Goal: Task Accomplishment & Management: Manage account settings

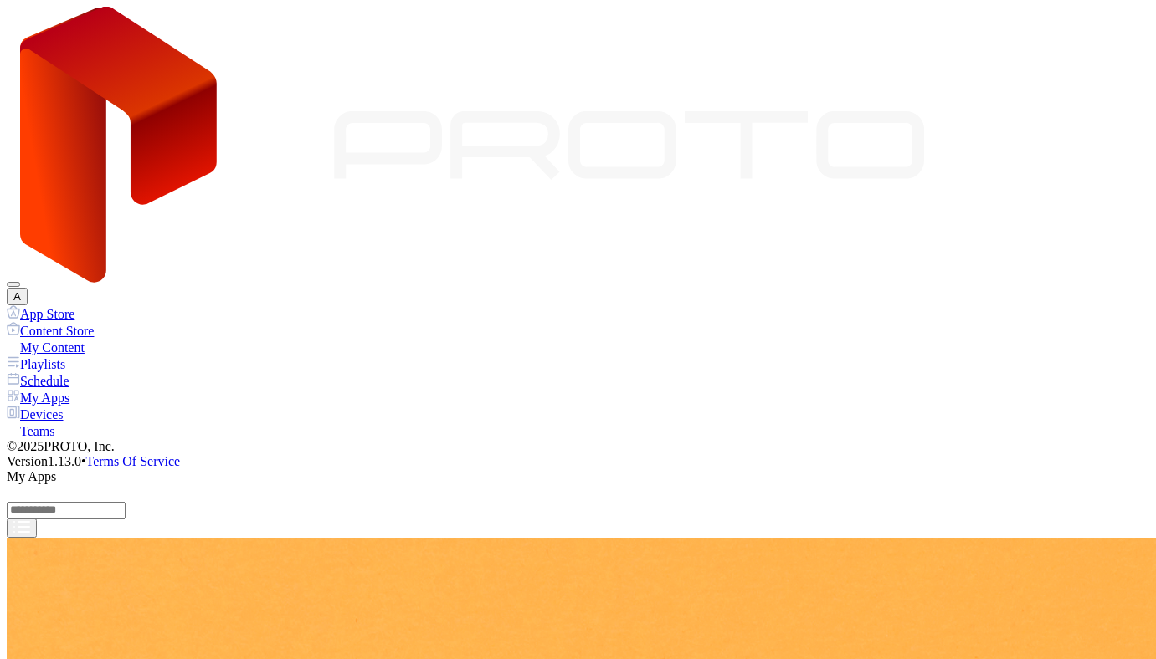
click at [1100, 35] on div "A" at bounding box center [578, 156] width 1142 height 299
click at [28, 288] on button "A" at bounding box center [17, 297] width 21 height 18
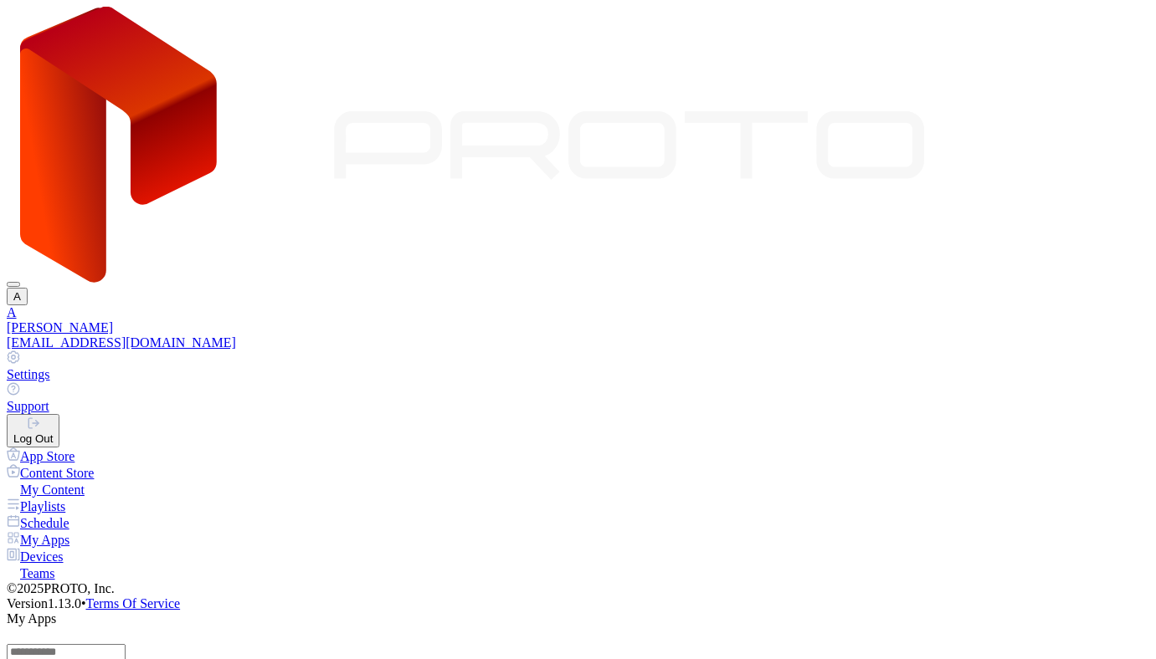
click at [53, 433] on div "Log Out" at bounding box center [32, 439] width 39 height 13
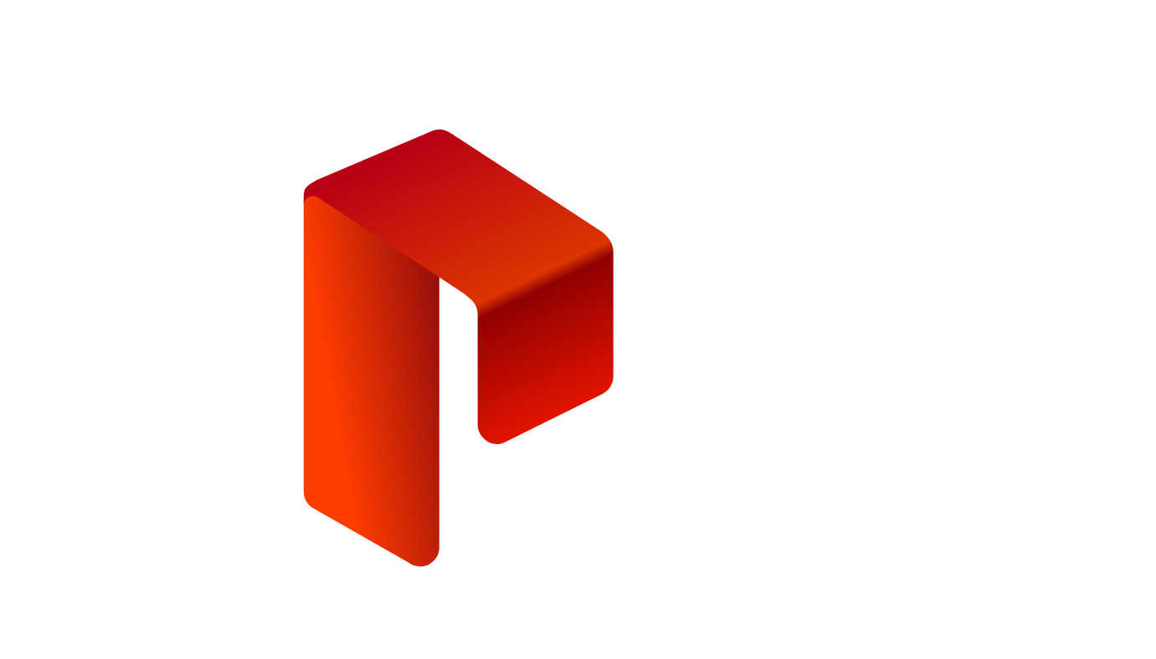
type input "**********"
